Goal: Task Accomplishment & Management: Manage account settings

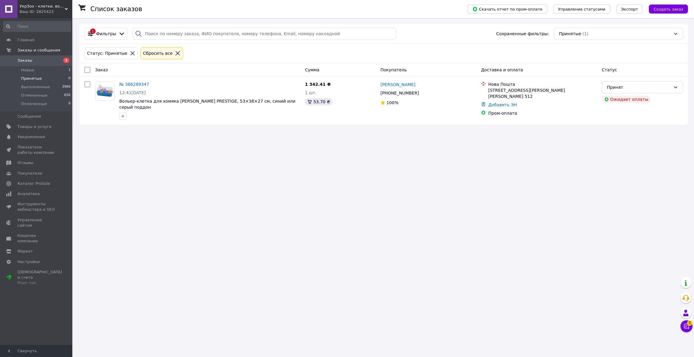
click at [28, 105] on span "Оплаченные" at bounding box center [34, 103] width 26 height 5
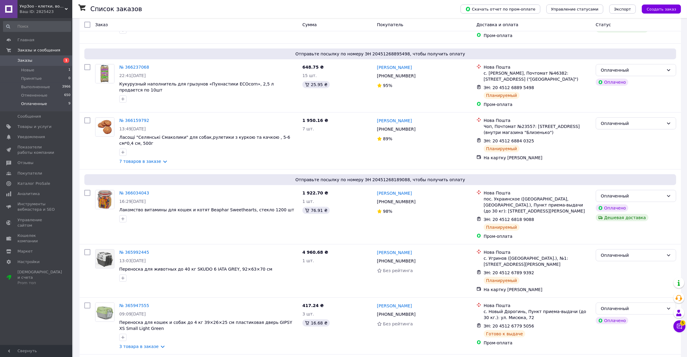
scroll to position [346, 0]
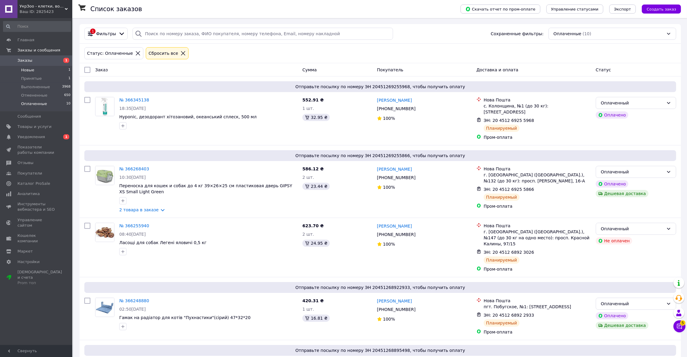
click at [30, 72] on span "Новые" at bounding box center [27, 70] width 13 height 5
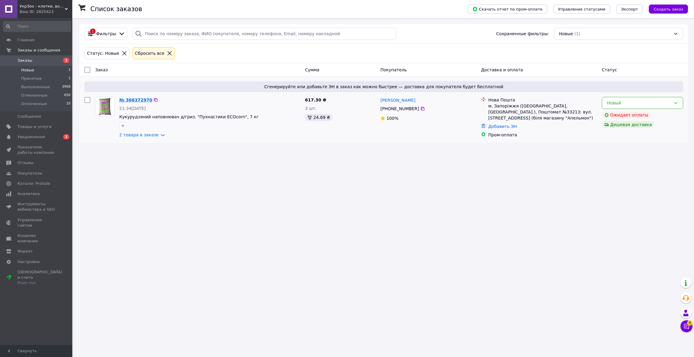
click at [134, 99] on link "№ 366372970" at bounding box center [135, 100] width 33 height 5
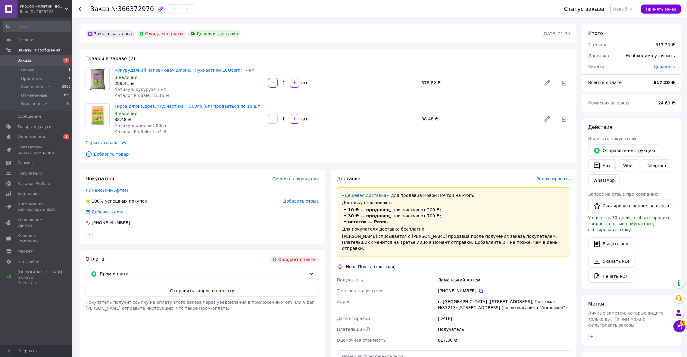
click at [269, 117] on div at bounding box center [273, 119] width 11 height 10
click at [570, 117] on span at bounding box center [564, 119] width 12 height 12
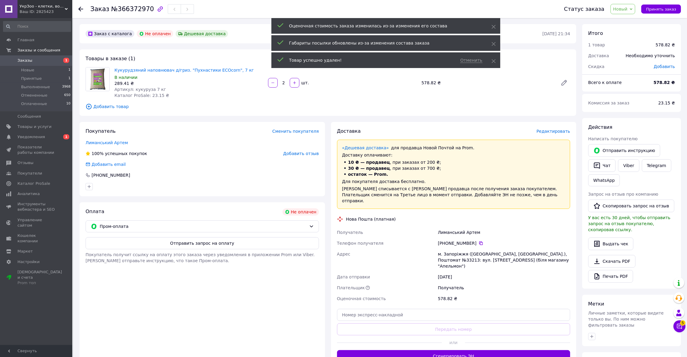
click at [344, 101] on div "Товары в заказе (1) Кукурудзяний наповнювач д/гриз. "Пухнастики ECOcorn", 7 кг …" at bounding box center [328, 82] width 497 height 67
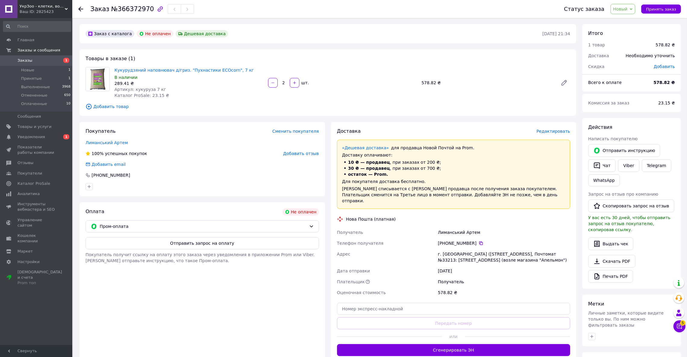
click at [623, 11] on span "Новый" at bounding box center [621, 9] width 14 height 5
click at [625, 20] on li "Принят" at bounding box center [627, 21] width 32 height 9
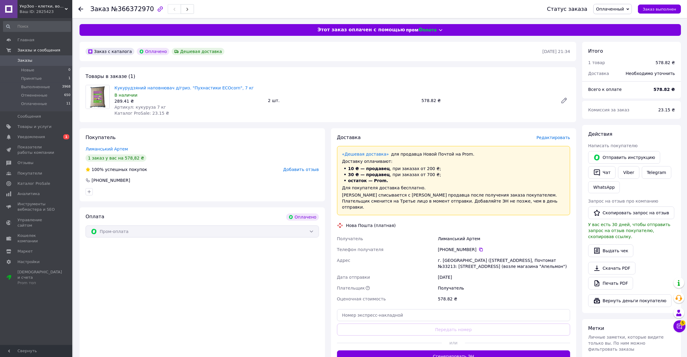
drag, startPoint x: 132, startPoint y: 104, endPoint x: 155, endPoint y: 108, distance: 23.2
click at [160, 106] on div "Артикул: кукуруза 7 кг" at bounding box center [189, 107] width 149 height 6
drag, startPoint x: 132, startPoint y: 108, endPoint x: 159, endPoint y: 106, distance: 26.6
click at [159, 106] on div "Артикул: кукуруза 7 кг" at bounding box center [189, 107] width 149 height 6
copy span "кукуруза 7 кг"
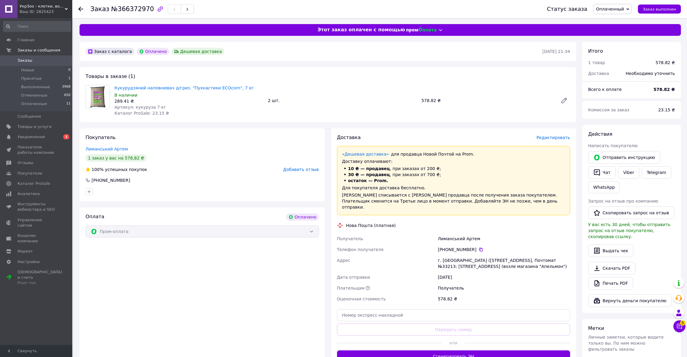
click at [557, 137] on span "Редактировать" at bounding box center [554, 137] width 34 height 5
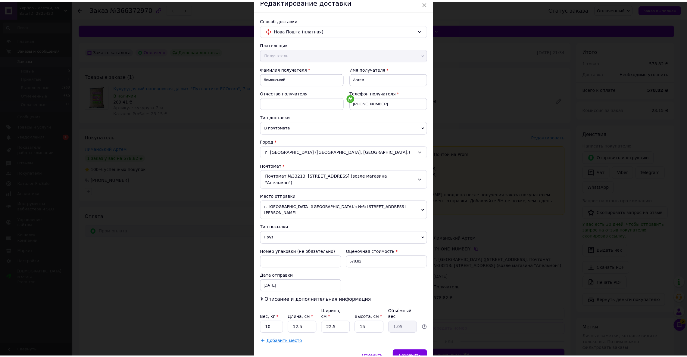
scroll to position [44, 0]
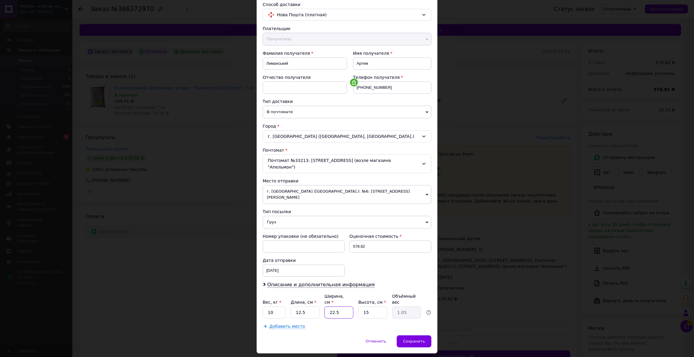
drag, startPoint x: 332, startPoint y: 296, endPoint x: 312, endPoint y: 297, distance: 20.2
click at [312, 297] on div "Вес, кг * 10 Длина, см * 12.5 Ширина, см * 22.5 Высота, см * 15 Объёмный вес 1.…" at bounding box center [347, 306] width 169 height 25
type input "4"
type input "0.19"
type input "40"
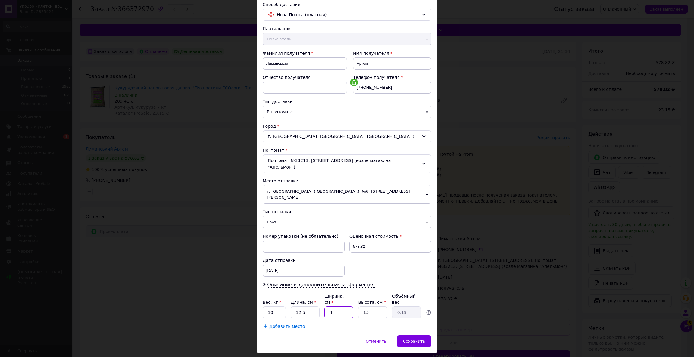
type input "1.88"
type input "40"
drag, startPoint x: 303, startPoint y: 296, endPoint x: 283, endPoint y: 294, distance: 20.2
click at [285, 295] on div "Вес, кг * 10 Длина, см * 12.5 Ширина, см * 40 Высота, см * 15 Объёмный вес 1.88" at bounding box center [347, 306] width 169 height 25
type input "4"
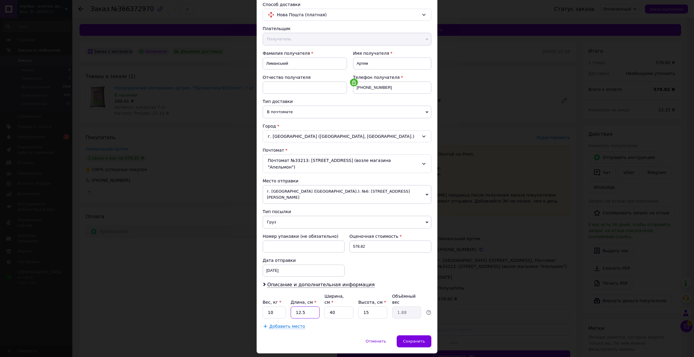
type input "0.6"
type input "40"
type input "6"
type input "40"
drag, startPoint x: 375, startPoint y: 294, endPoint x: 355, endPoint y: 295, distance: 20.2
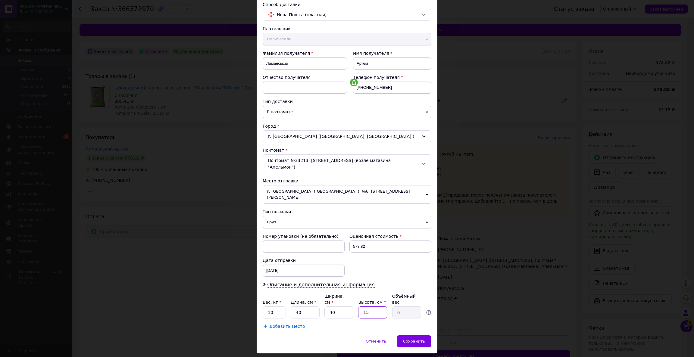
click at [355, 295] on div "Вес, кг * 10 Длина, см * 40 Ширина, см * 40 Высота, см * 15 Объёмный вес 6" at bounding box center [347, 306] width 169 height 25
type input "2"
type input "0.8"
type input "20"
type input "8"
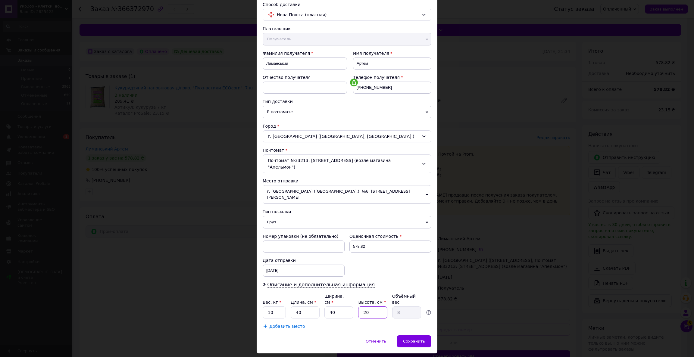
click at [366, 307] on input "20" at bounding box center [372, 313] width 29 height 12
type input "25"
type input "10"
type input "25"
click at [406, 318] on div "Способ доставки Нова Пошта (платная) Плательщик Получатель Отправитель Фамилия …" at bounding box center [347, 165] width 181 height 340
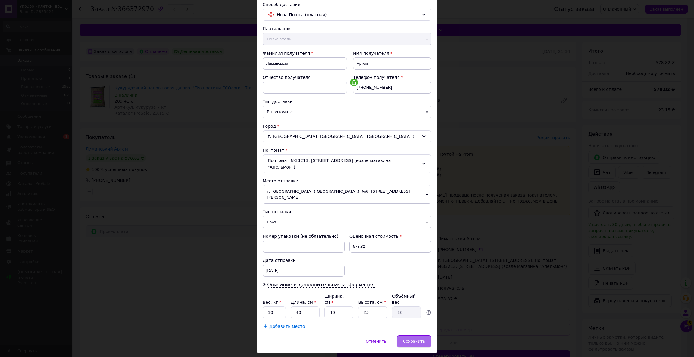
click at [419, 339] on span "Сохранить" at bounding box center [414, 341] width 22 height 5
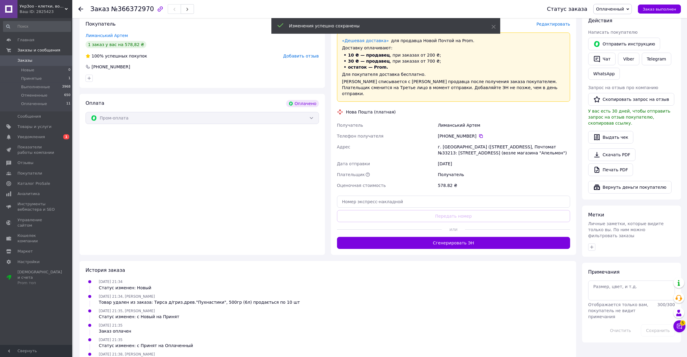
scroll to position [120, 0]
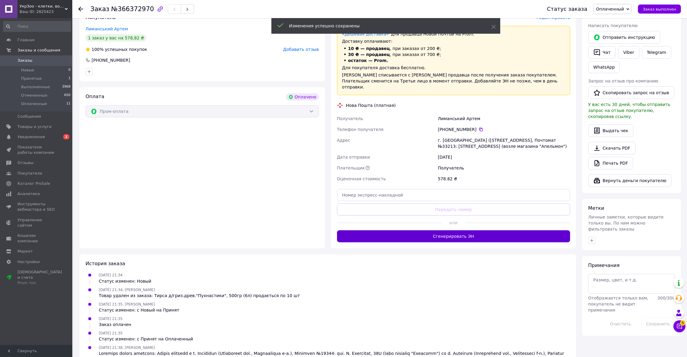
click at [447, 231] on button "Сгенерировать ЭН" at bounding box center [454, 237] width 234 height 12
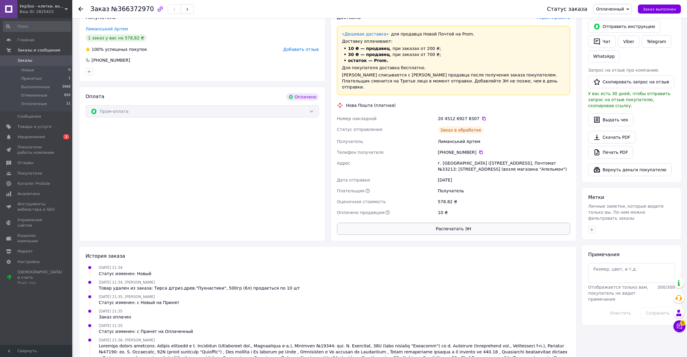
click at [443, 226] on button "Распечатать ЭН" at bounding box center [454, 229] width 234 height 12
